Goal: Find specific page/section: Find specific page/section

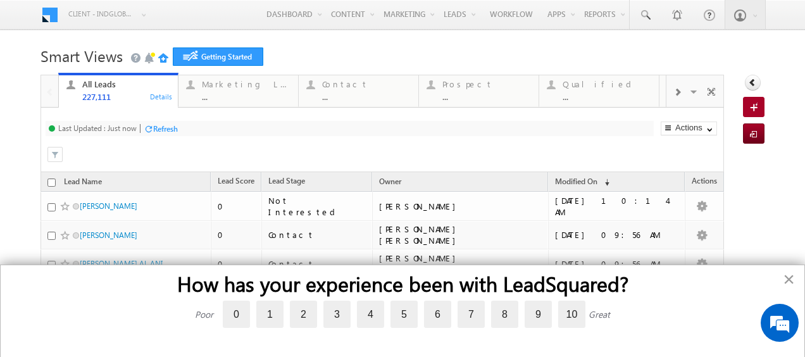
drag, startPoint x: 790, startPoint y: 278, endPoint x: 562, endPoint y: 302, distance: 229.0
click at [790, 278] on button "×" at bounding box center [789, 279] width 12 height 20
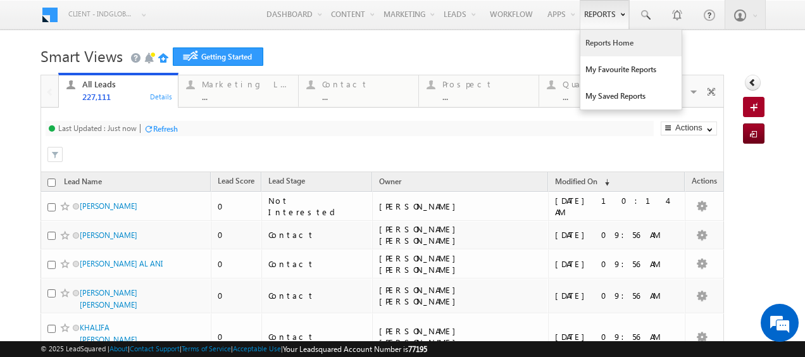
click at [599, 44] on link "Reports Home" at bounding box center [630, 43] width 101 height 27
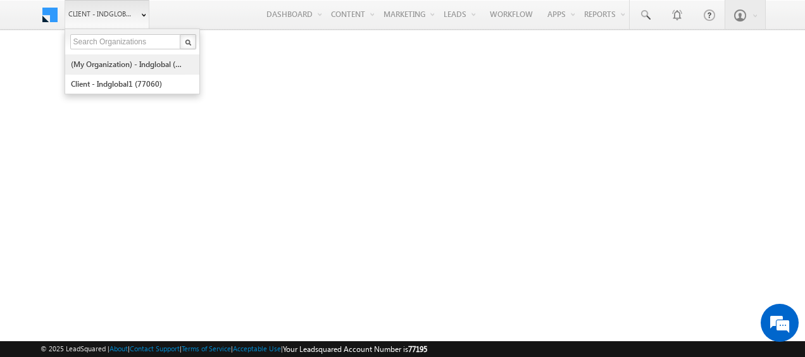
click at [106, 63] on link "(My Organization) - indglobal (48060)" at bounding box center [128, 64] width 116 height 20
